Goal: Check status: Check status

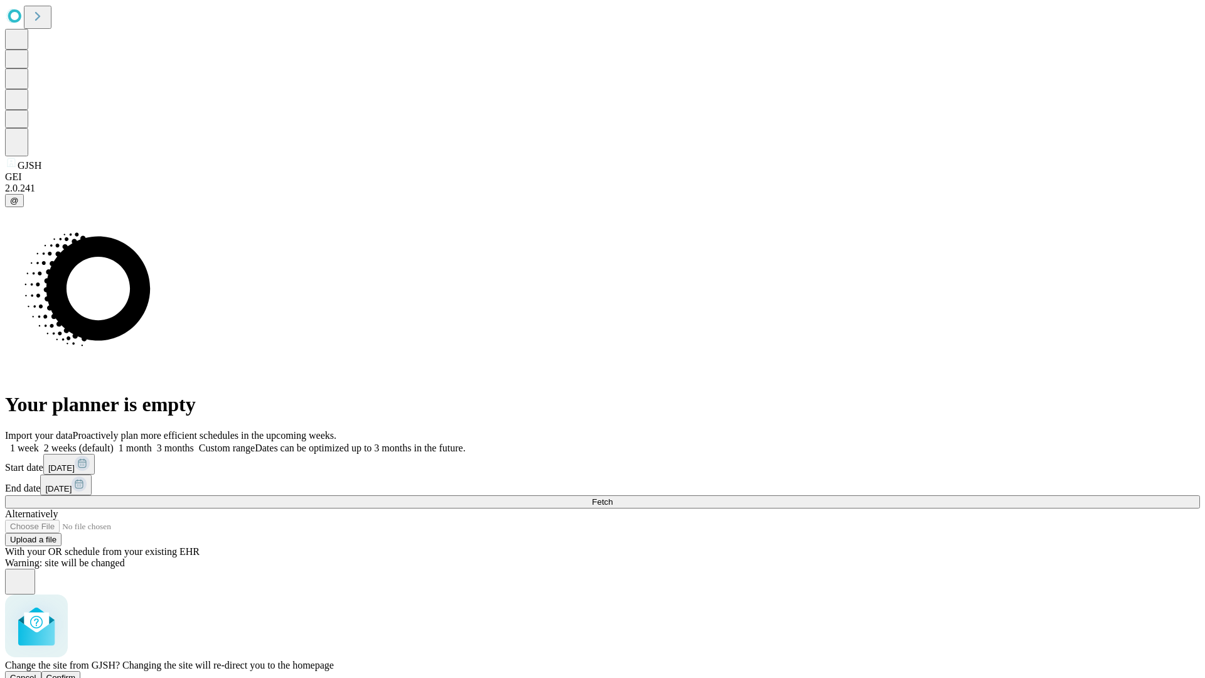
click at [76, 673] on span "Confirm" at bounding box center [61, 677] width 30 height 9
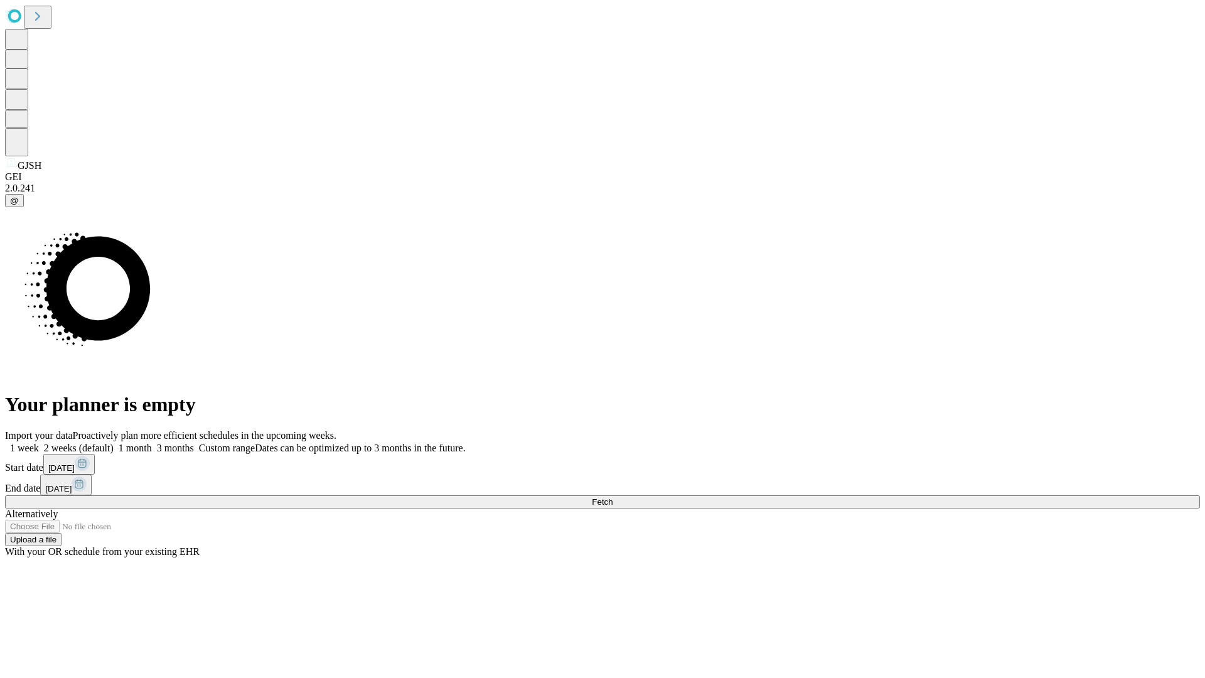
click at [39, 443] on label "1 week" at bounding box center [22, 448] width 34 height 11
click at [613, 497] on span "Fetch" at bounding box center [602, 501] width 21 height 9
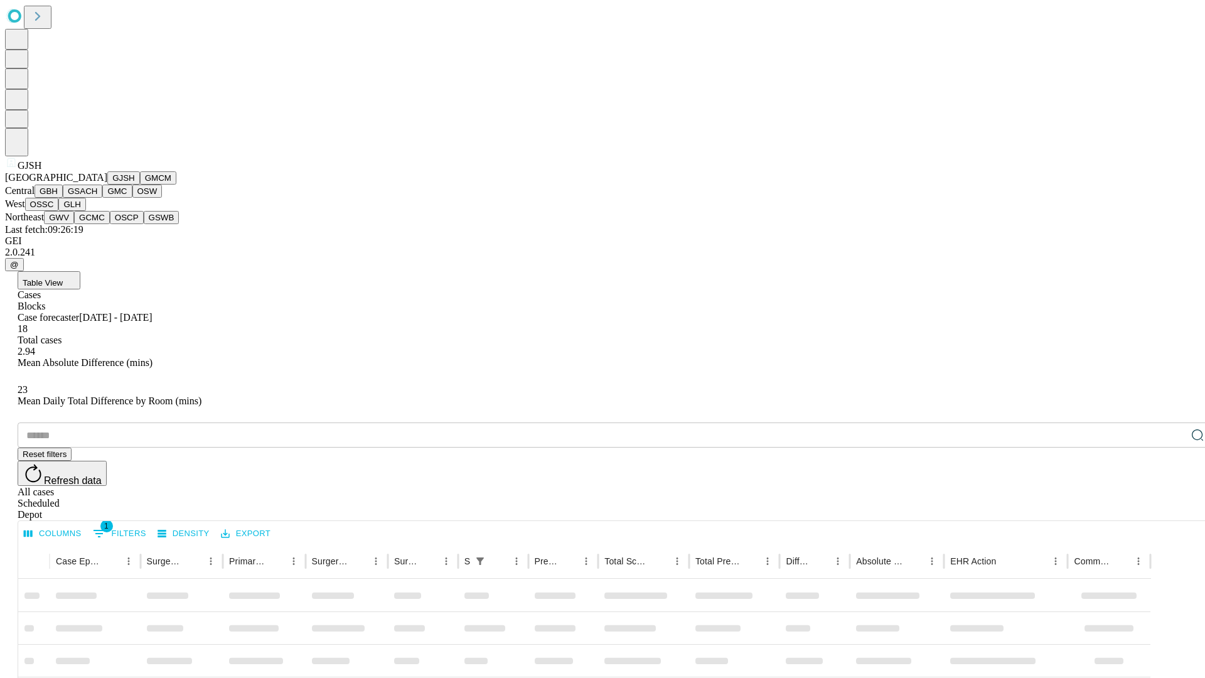
click at [140, 185] on button "GMCM" at bounding box center [158, 177] width 36 height 13
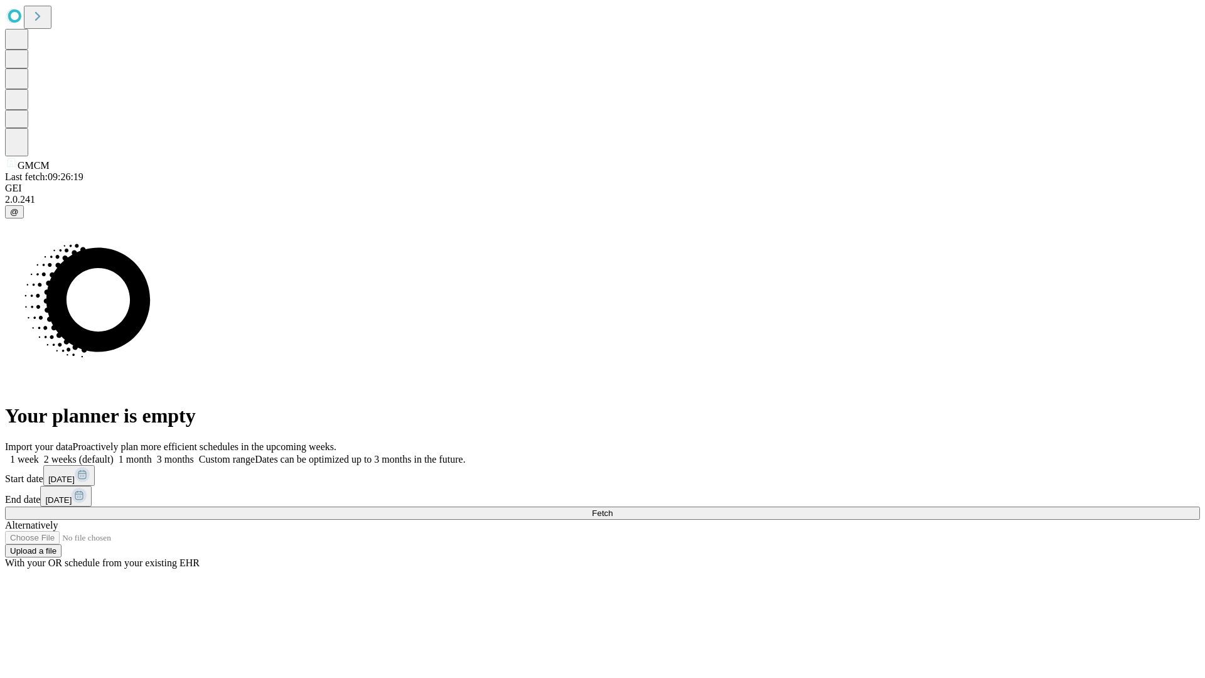
click at [39, 454] on label "1 week" at bounding box center [22, 459] width 34 height 11
click at [613, 509] on span "Fetch" at bounding box center [602, 513] width 21 height 9
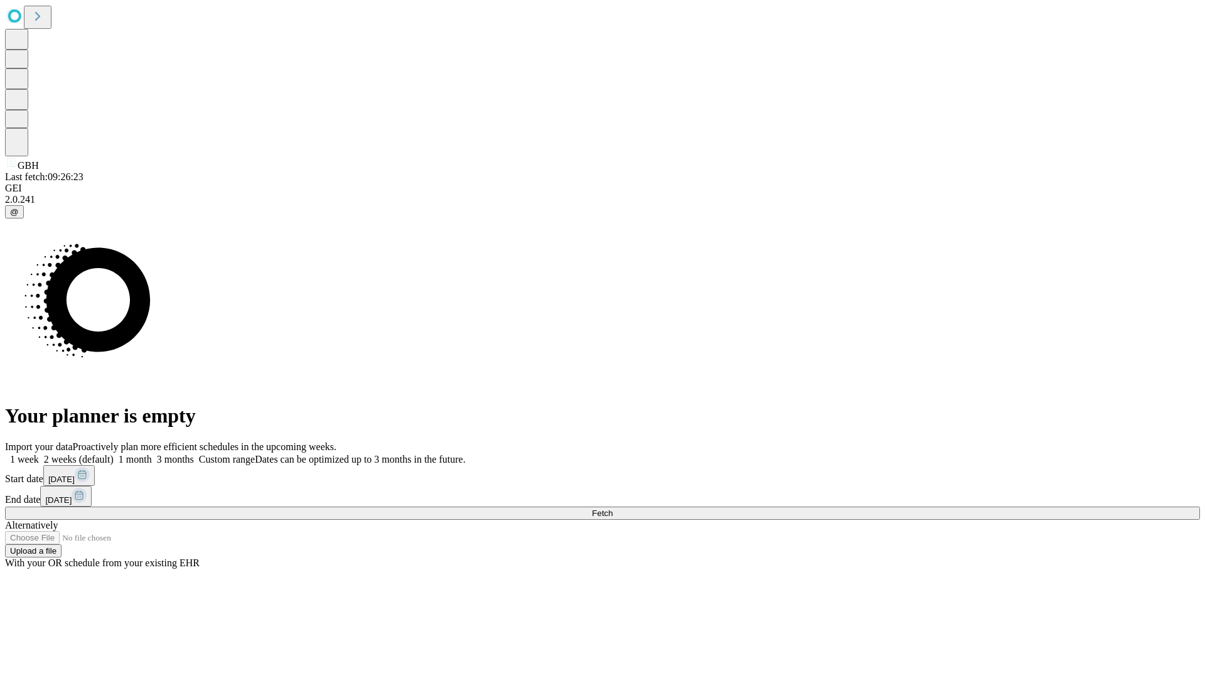
click at [39, 454] on label "1 week" at bounding box center [22, 459] width 34 height 11
click at [613, 509] on span "Fetch" at bounding box center [602, 513] width 21 height 9
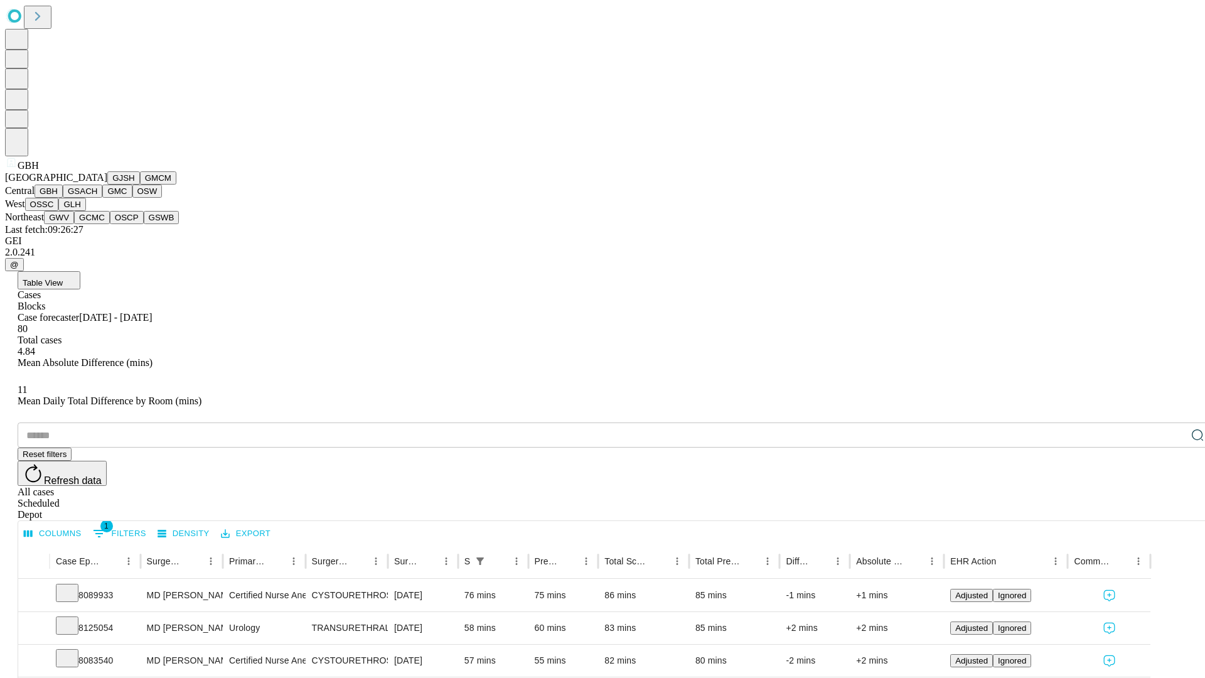
click at [97, 198] on button "GSACH" at bounding box center [83, 191] width 40 height 13
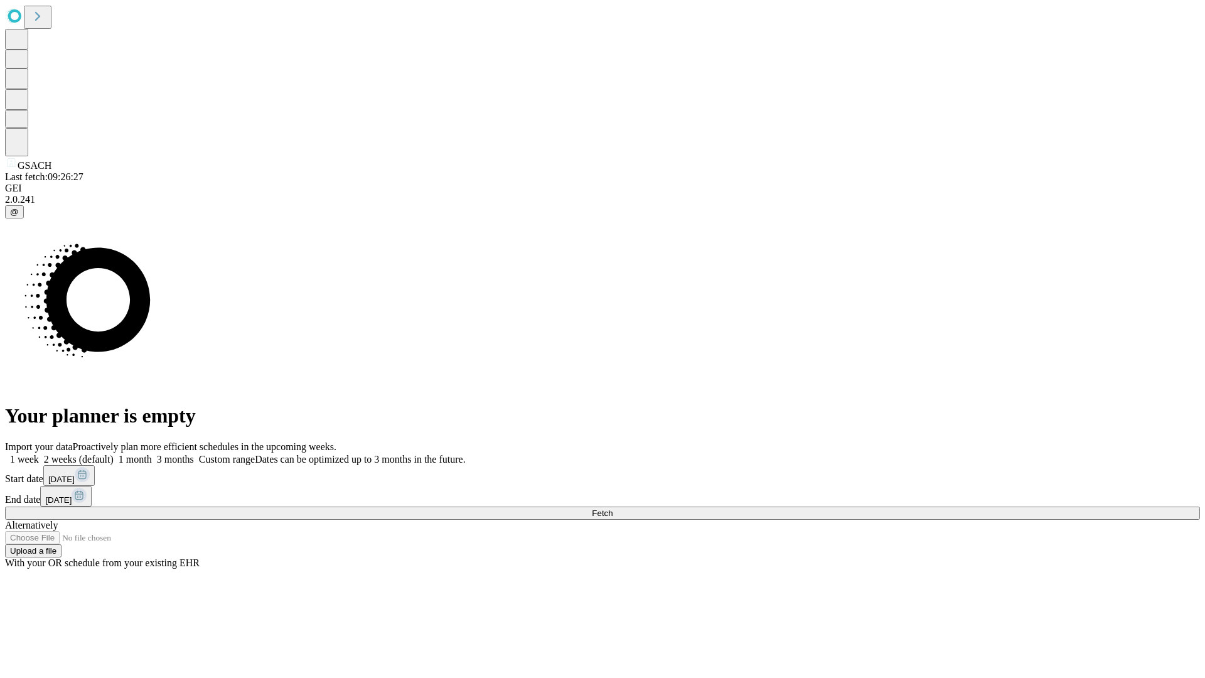
click at [613, 509] on span "Fetch" at bounding box center [602, 513] width 21 height 9
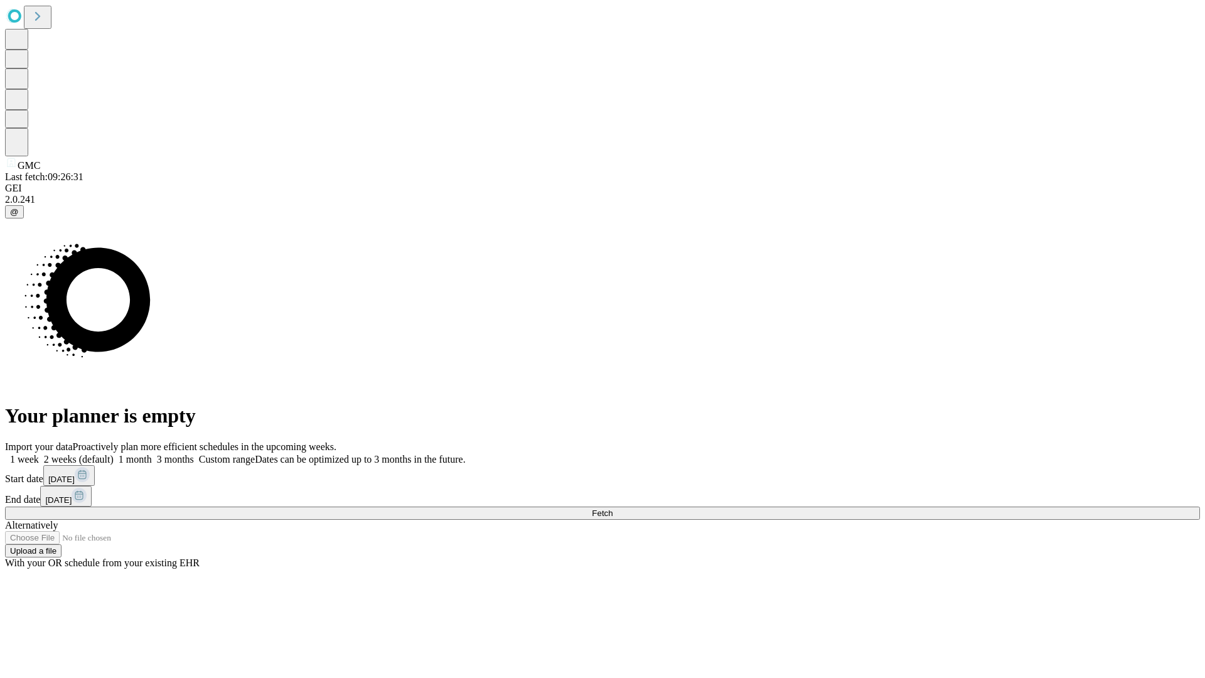
click at [39, 454] on label "1 week" at bounding box center [22, 459] width 34 height 11
click at [613, 509] on span "Fetch" at bounding box center [602, 513] width 21 height 9
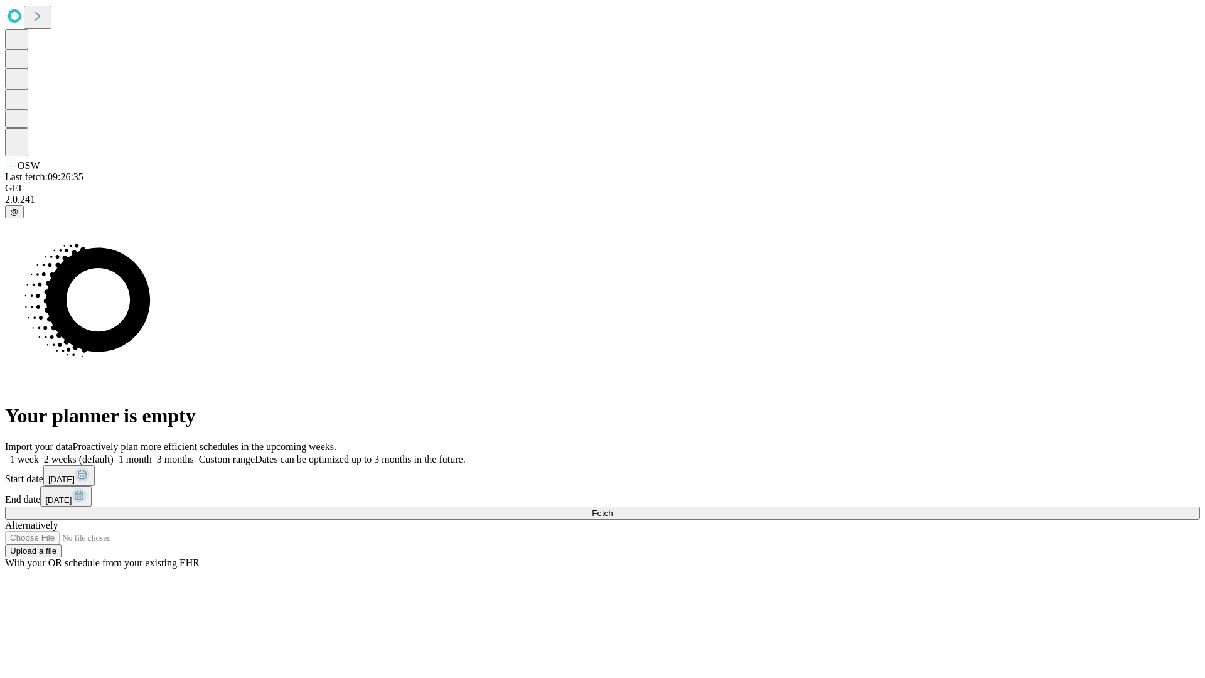
click at [39, 454] on label "1 week" at bounding box center [22, 459] width 34 height 11
click at [613, 509] on span "Fetch" at bounding box center [602, 513] width 21 height 9
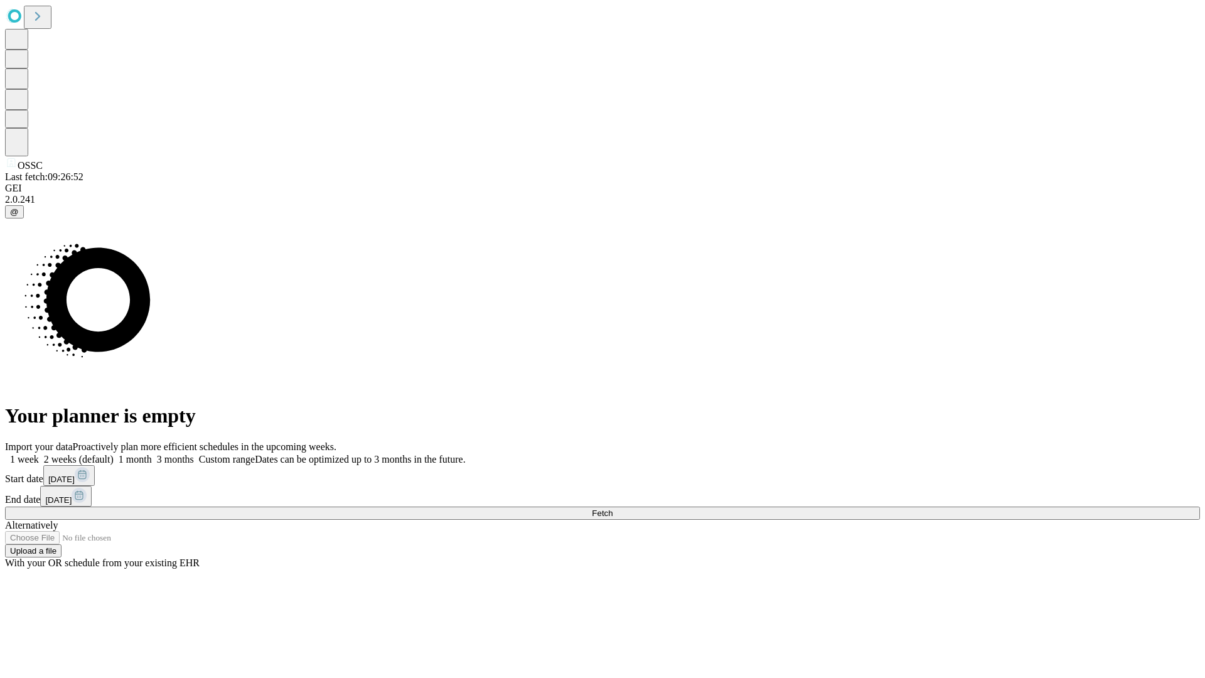
click at [39, 454] on label "1 week" at bounding box center [22, 459] width 34 height 11
click at [613, 509] on span "Fetch" at bounding box center [602, 513] width 21 height 9
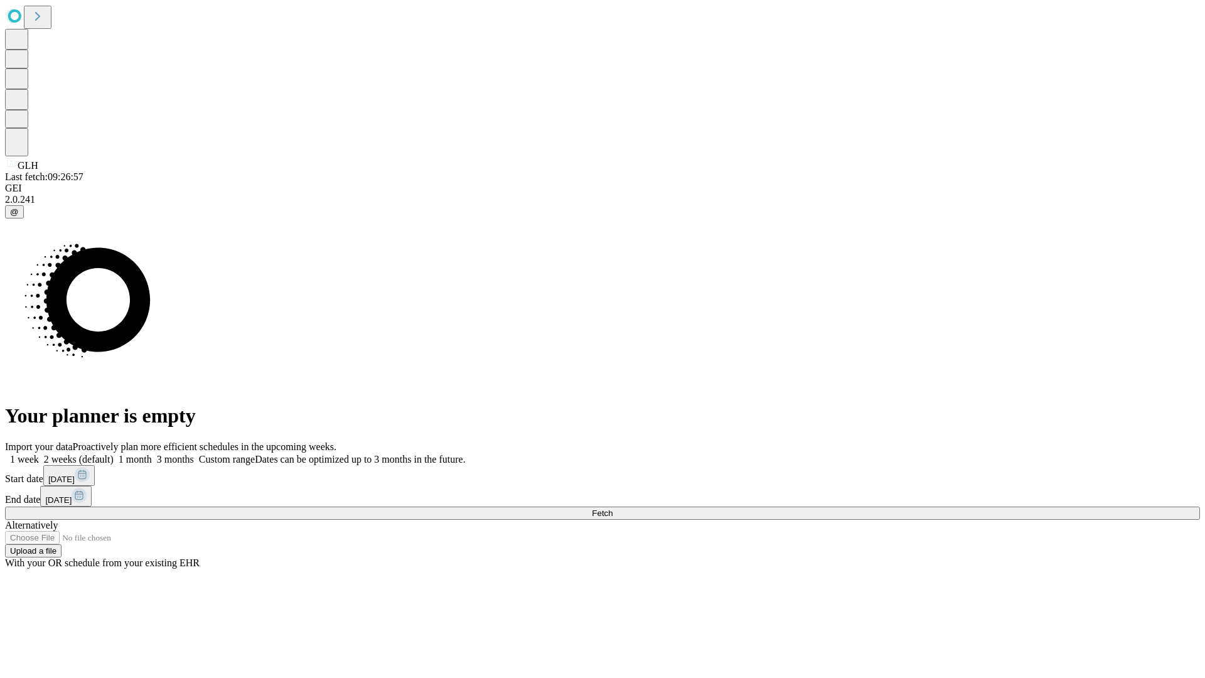
click at [613, 509] on span "Fetch" at bounding box center [602, 513] width 21 height 9
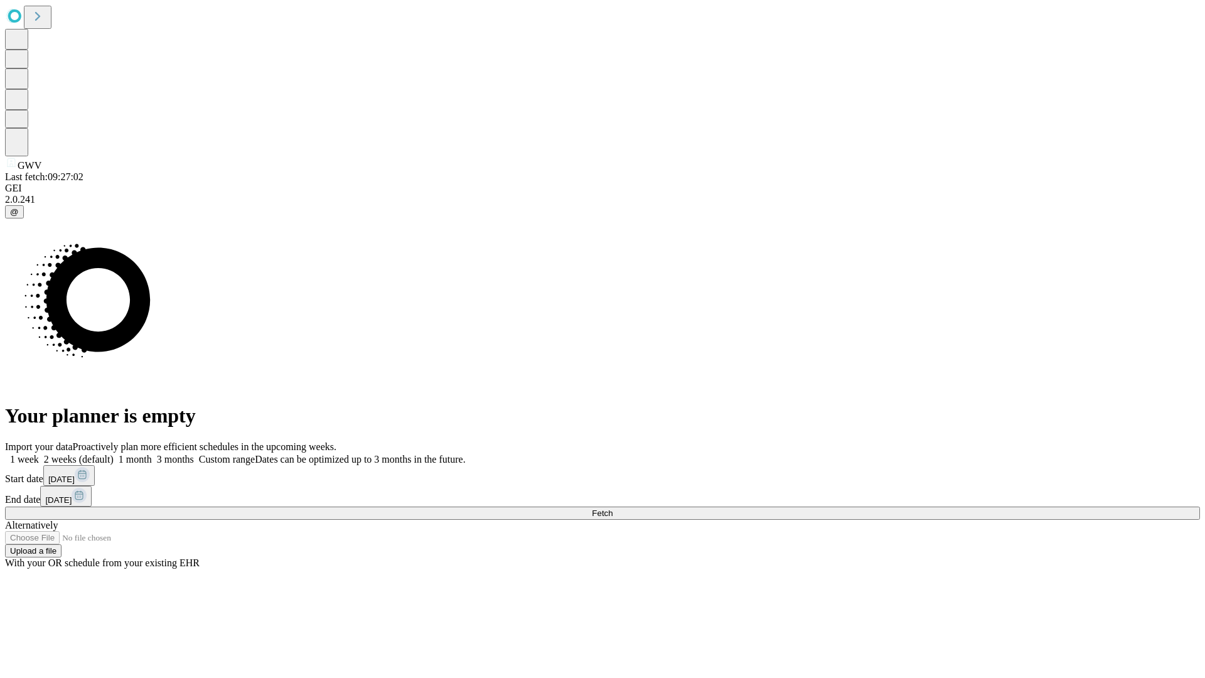
click at [613, 509] on span "Fetch" at bounding box center [602, 513] width 21 height 9
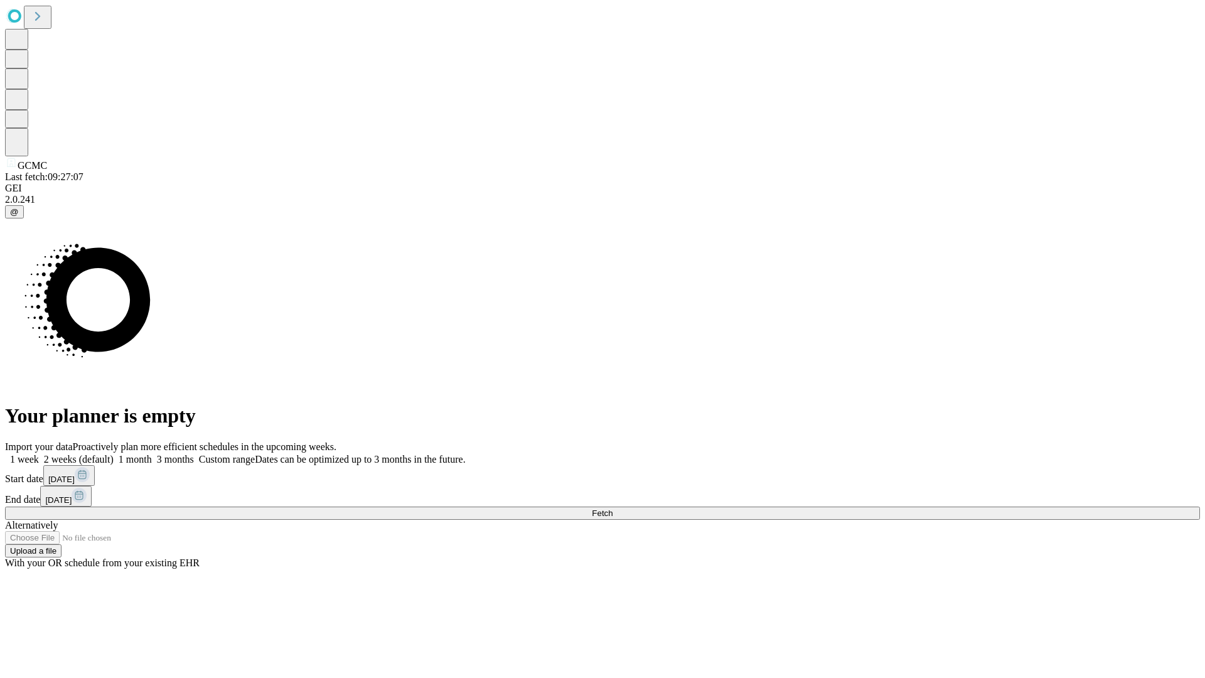
click at [39, 454] on label "1 week" at bounding box center [22, 459] width 34 height 11
click at [613, 509] on span "Fetch" at bounding box center [602, 513] width 21 height 9
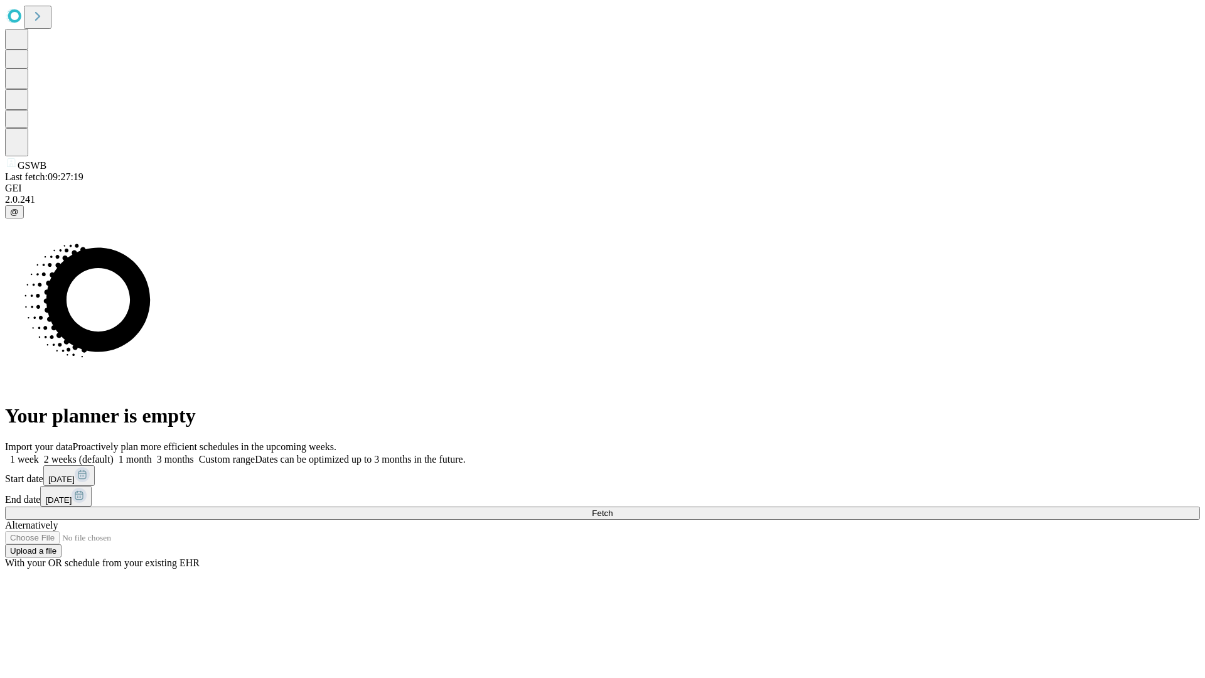
click at [39, 454] on label "1 week" at bounding box center [22, 459] width 34 height 11
click at [613, 509] on span "Fetch" at bounding box center [602, 513] width 21 height 9
